Goal: Task Accomplishment & Management: Complete application form

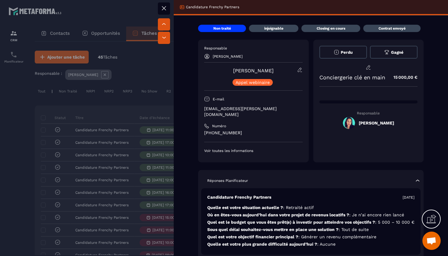
scroll to position [0, 243]
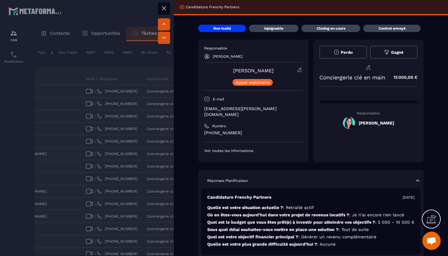
drag, startPoint x: 276, startPoint y: 72, endPoint x: 233, endPoint y: 70, distance: 43.4
click at [233, 70] on div "[PERSON_NAME] webinaire" at bounding box center [253, 76] width 98 height 19
copy link "[PERSON_NAME]"
click at [168, 11] on button at bounding box center [164, 8] width 12 height 12
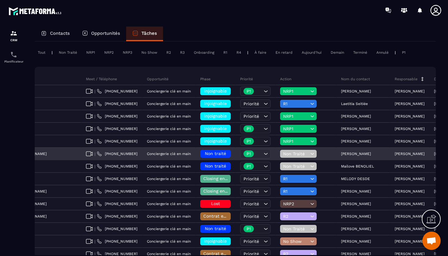
click at [283, 155] on span "Non Traité" at bounding box center [296, 153] width 26 height 5
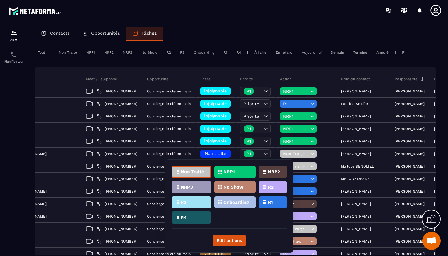
click at [226, 172] on p "NRP1" at bounding box center [228, 171] width 11 height 4
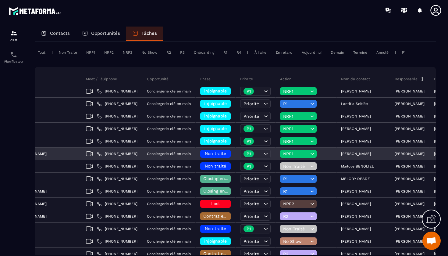
click at [203, 153] on h6 "Non traité" at bounding box center [215, 153] width 24 height 5
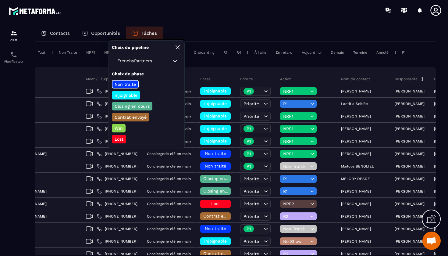
click at [130, 95] on p "injoignable" at bounding box center [126, 95] width 25 height 6
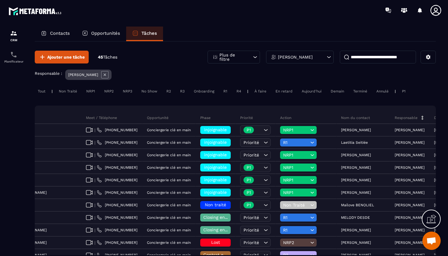
click at [329, 55] on icon at bounding box center [329, 57] width 6 height 6
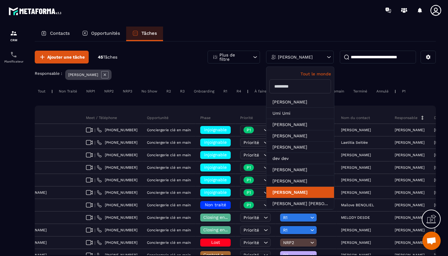
click at [299, 192] on li "[PERSON_NAME]" at bounding box center [300, 192] width 68 height 11
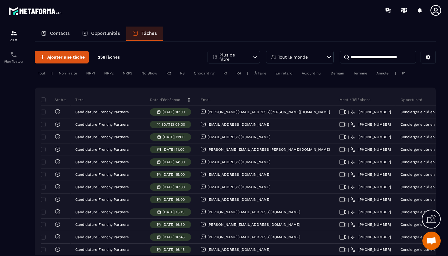
click at [363, 60] on input at bounding box center [378, 57] width 76 height 13
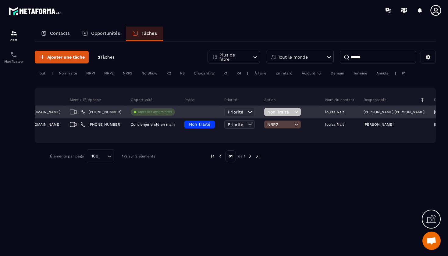
scroll to position [0, 202]
type input "******"
click at [323, 114] on p "louiza Nait" at bounding box center [332, 112] width 19 height 4
